Goal: Information Seeking & Learning: Understand process/instructions

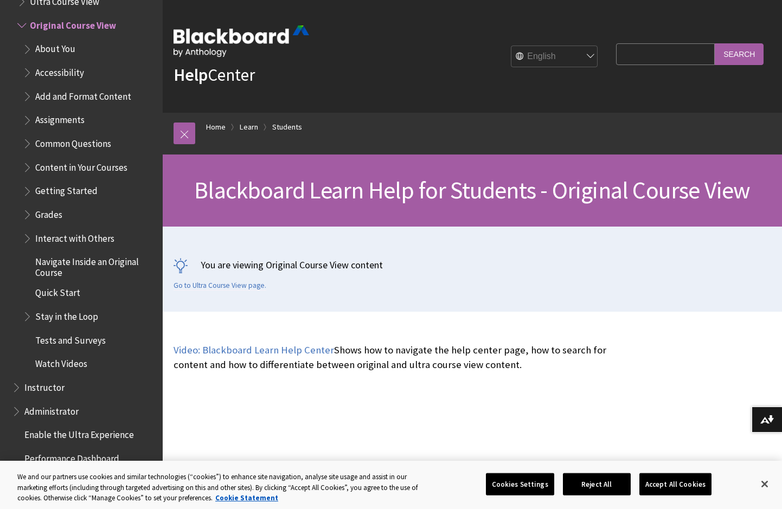
click at [641, 61] on input "Search Query" at bounding box center [665, 53] width 99 height 21
type input "exit group"
click at [715, 43] on input "Search" at bounding box center [739, 53] width 49 height 21
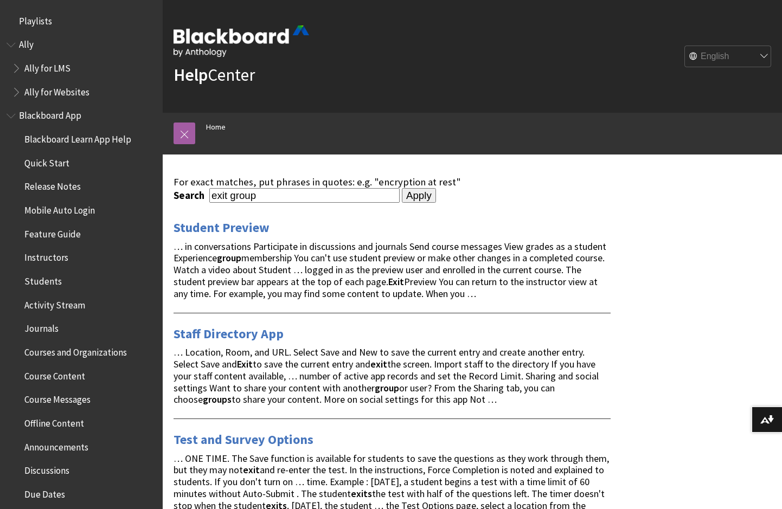
click at [537, 276] on span "… in conversations Participate in discussions and journals Send course messages…" at bounding box center [390, 270] width 433 height 60
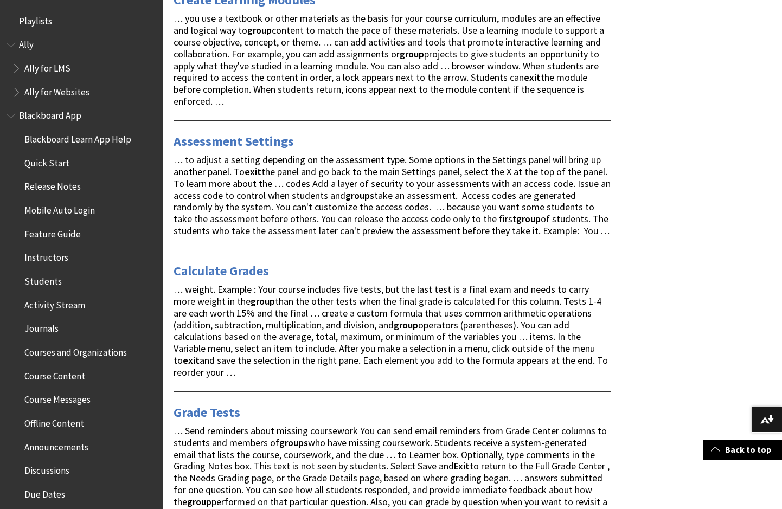
scroll to position [2018, 0]
